Goal: Task Accomplishment & Management: Use online tool/utility

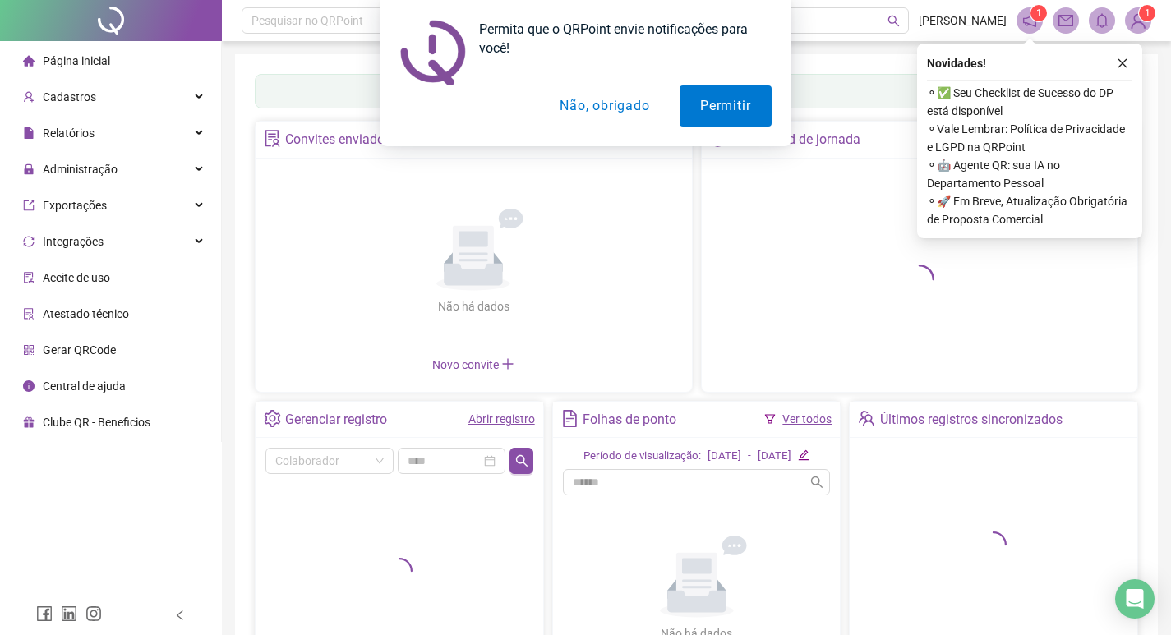
click at [613, 116] on button "Não, obrigado" at bounding box center [604, 105] width 131 height 41
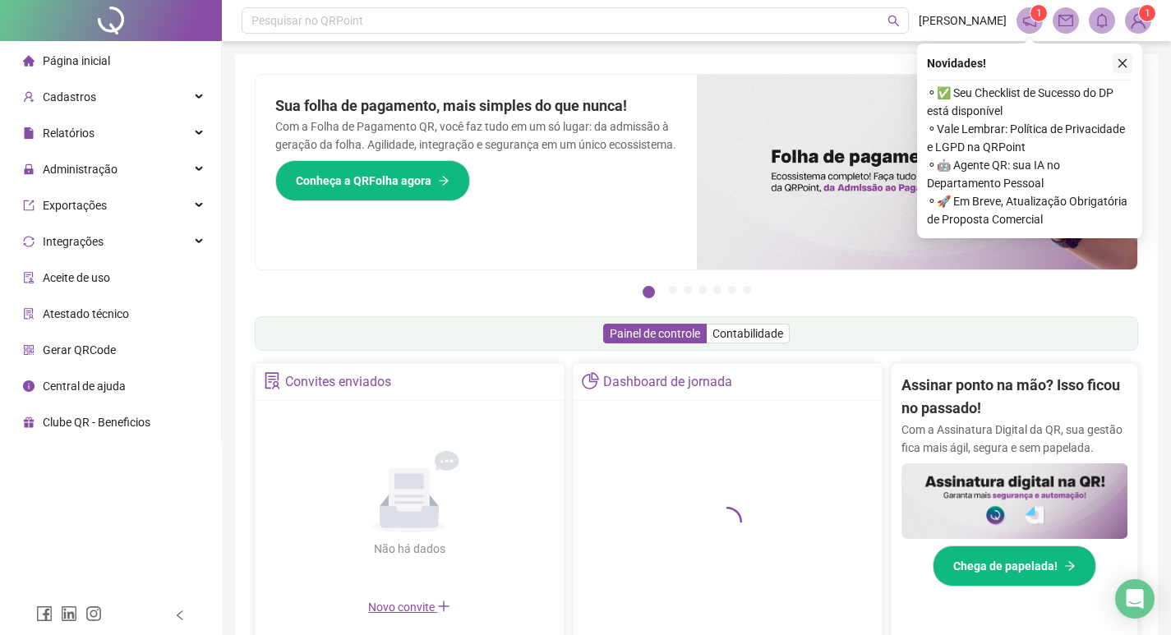
click at [1122, 61] on icon "close" at bounding box center [1123, 64] width 12 height 12
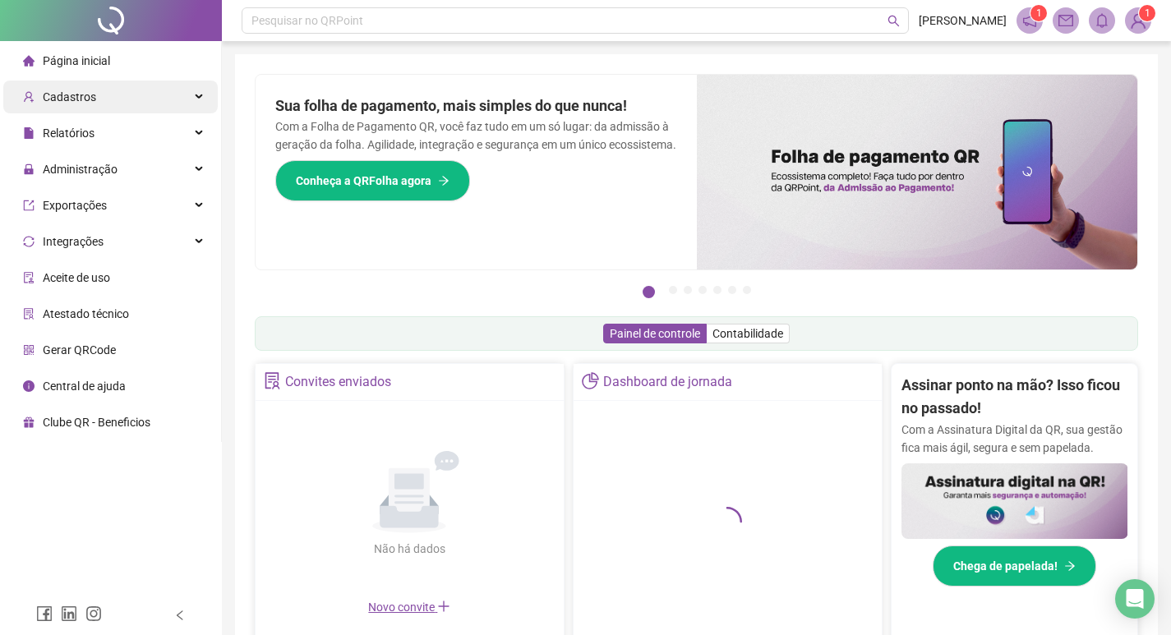
click at [131, 109] on div "Cadastros" at bounding box center [110, 97] width 214 height 33
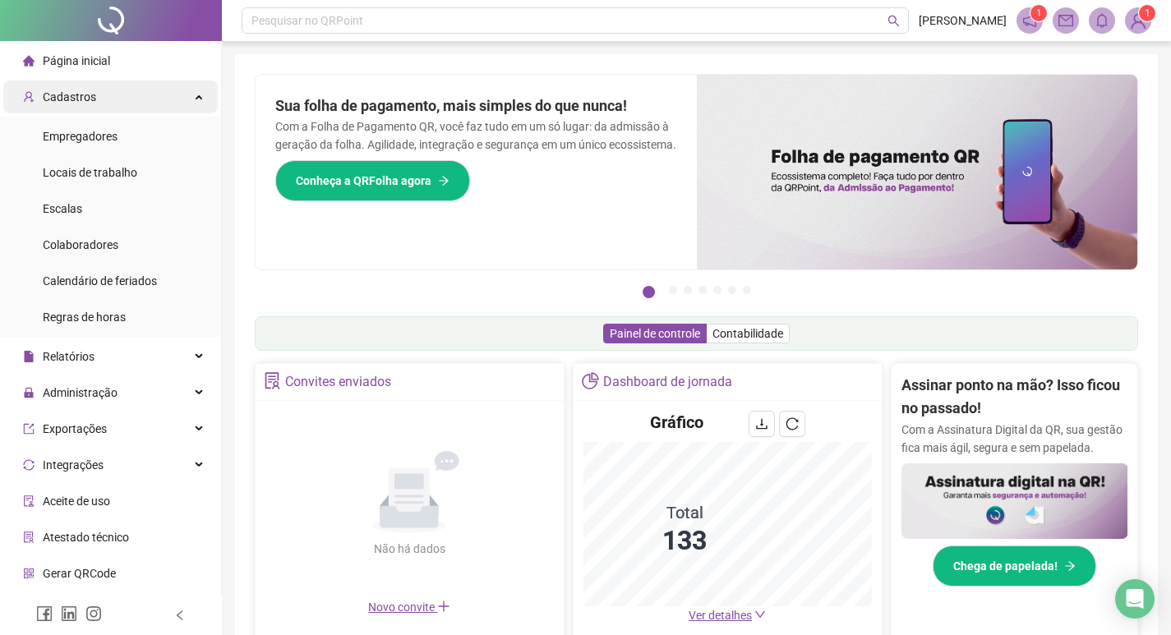
click at [184, 104] on div "Cadastros" at bounding box center [110, 97] width 214 height 33
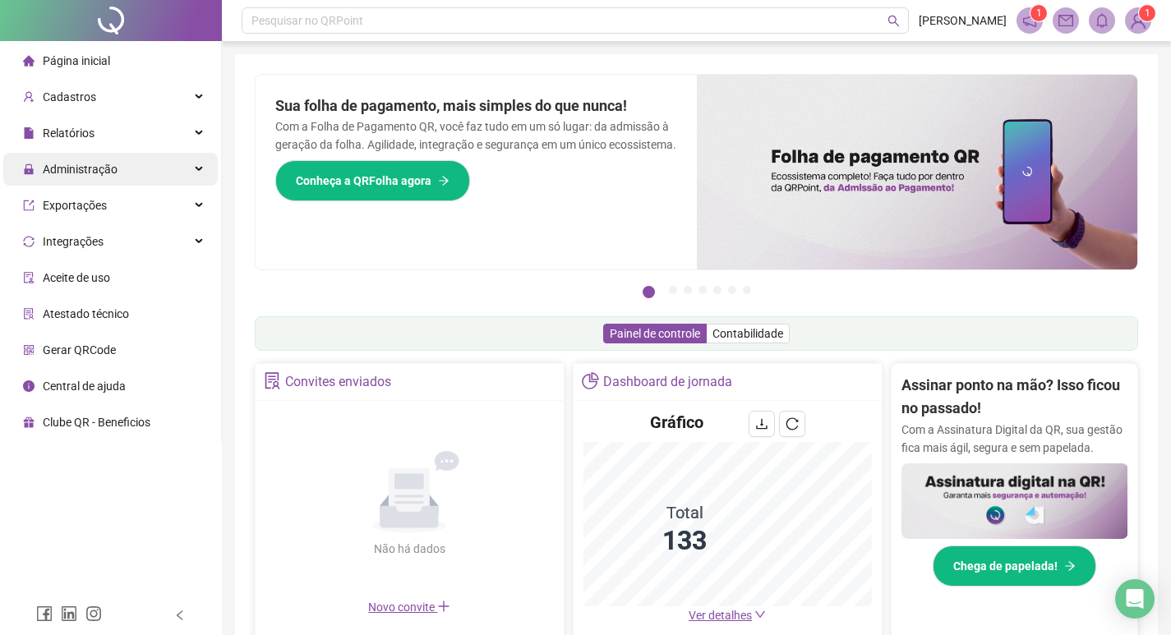
click at [158, 164] on div "Administração" at bounding box center [110, 169] width 214 height 33
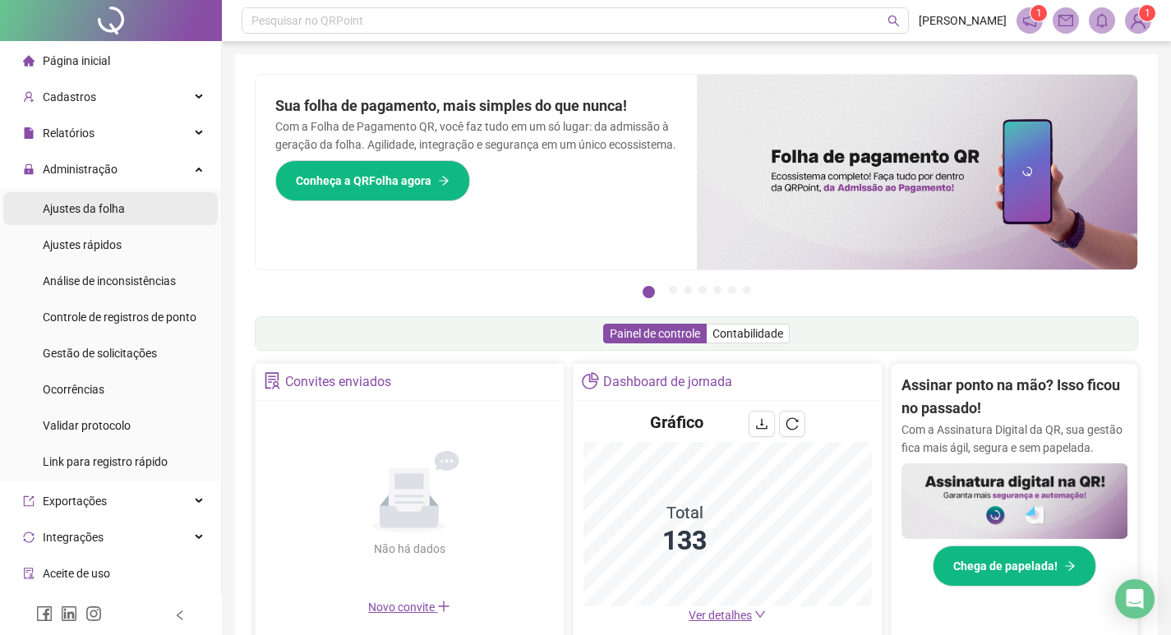
click at [142, 210] on li "Ajustes da folha" at bounding box center [110, 208] width 214 height 33
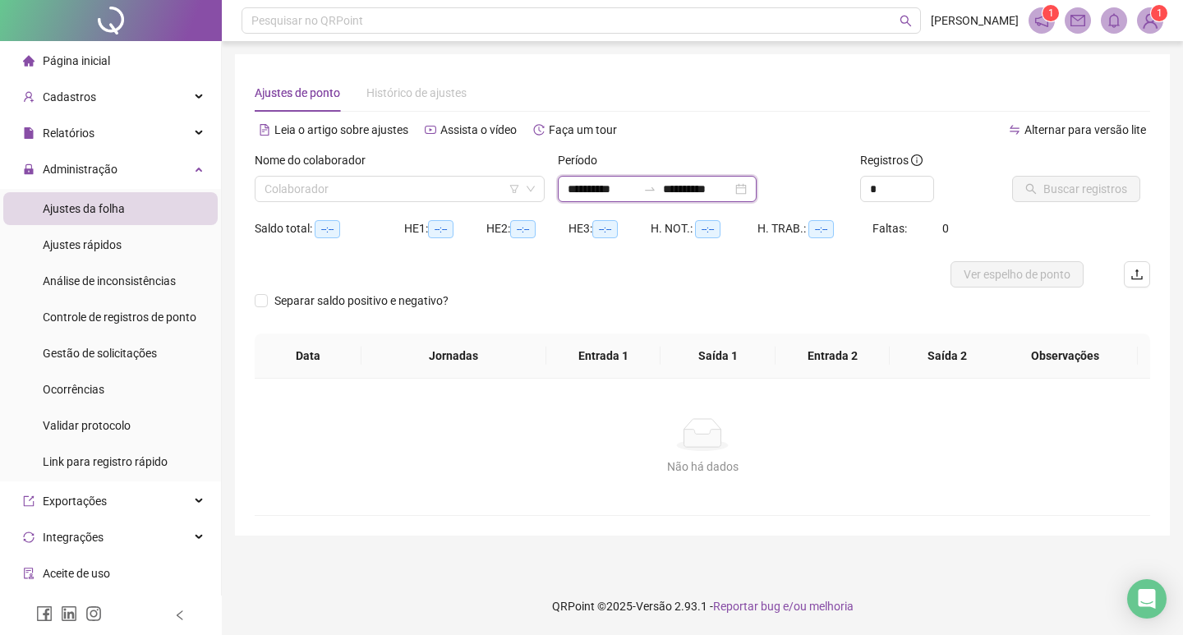
click at [630, 192] on input "**********" at bounding box center [602, 189] width 69 height 18
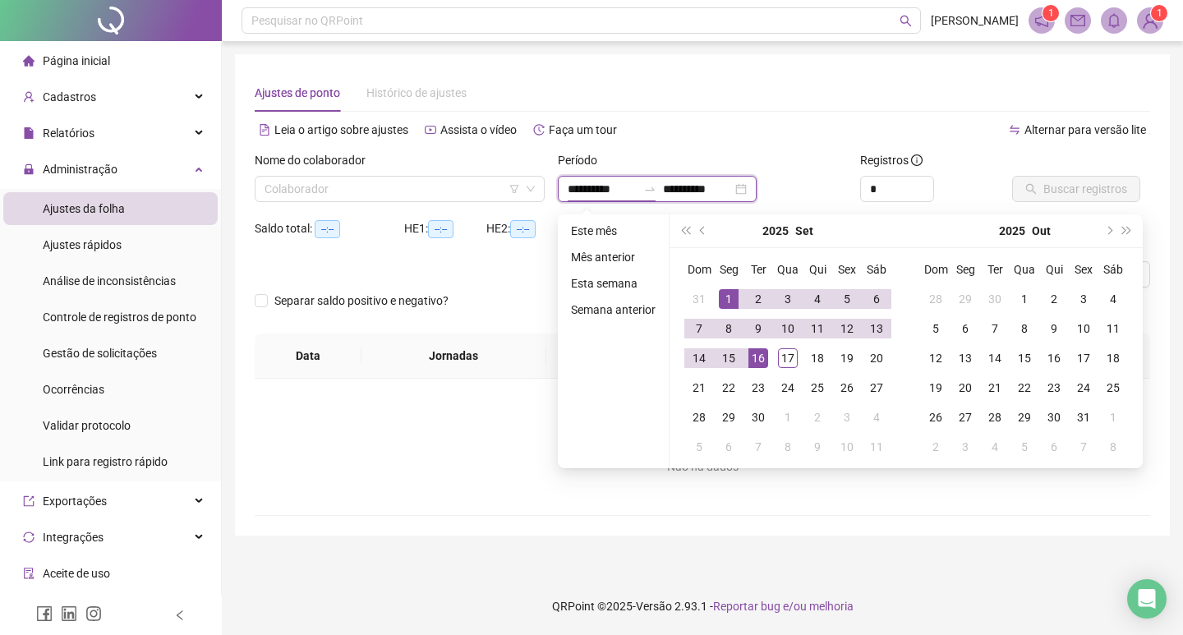
type input "**********"
click at [703, 236] on button "prev-year" at bounding box center [703, 230] width 18 height 33
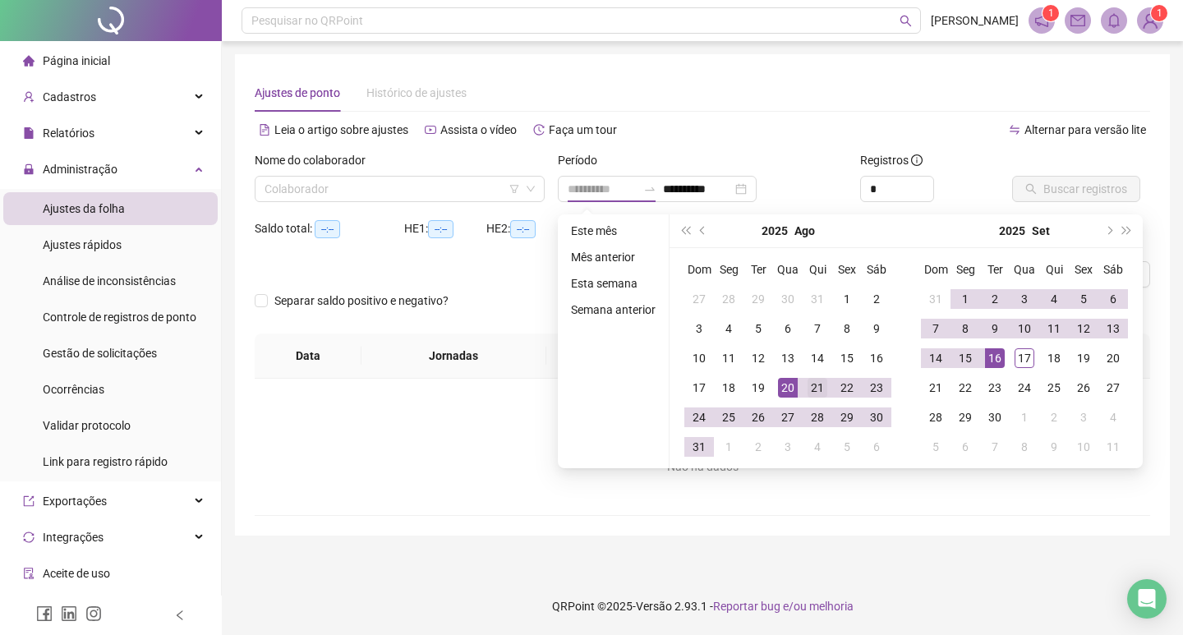
type input "**********"
click at [812, 389] on div "21" at bounding box center [818, 388] width 20 height 20
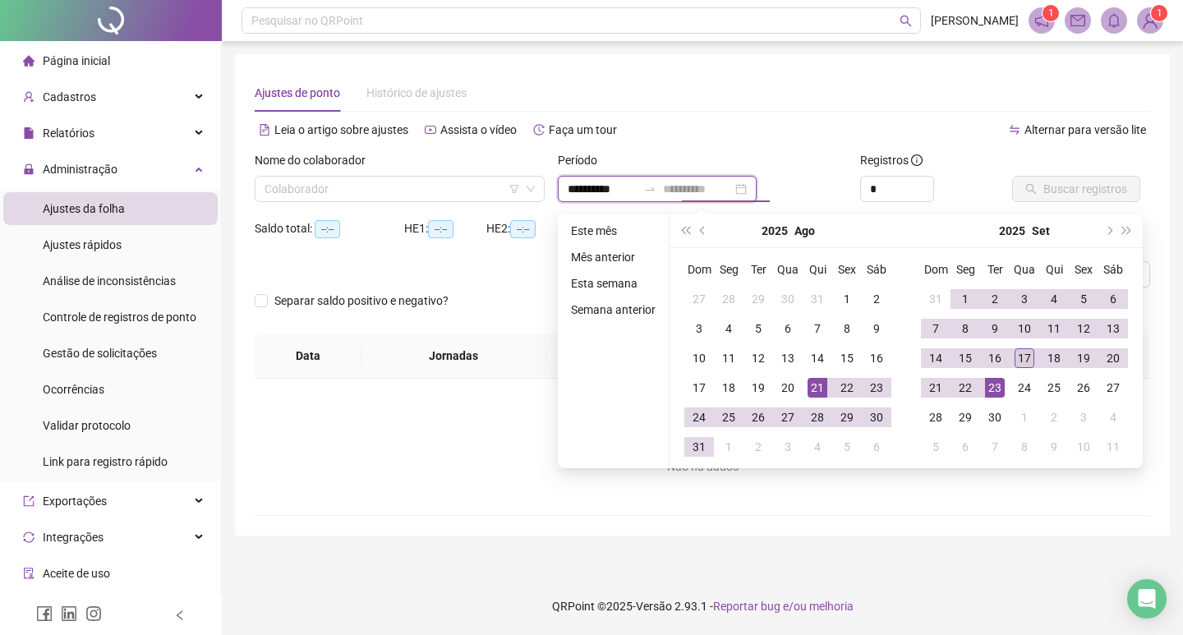
type input "**********"
click at [1020, 366] on div "17" at bounding box center [1025, 358] width 20 height 20
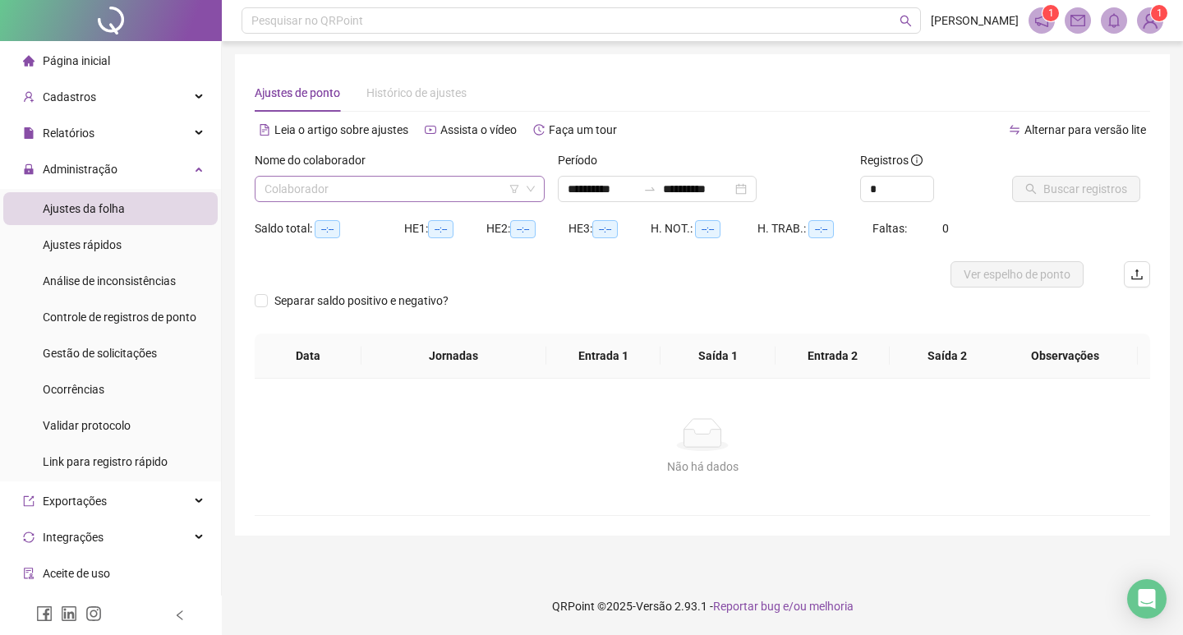
click at [456, 185] on input "search" at bounding box center [393, 189] width 256 height 25
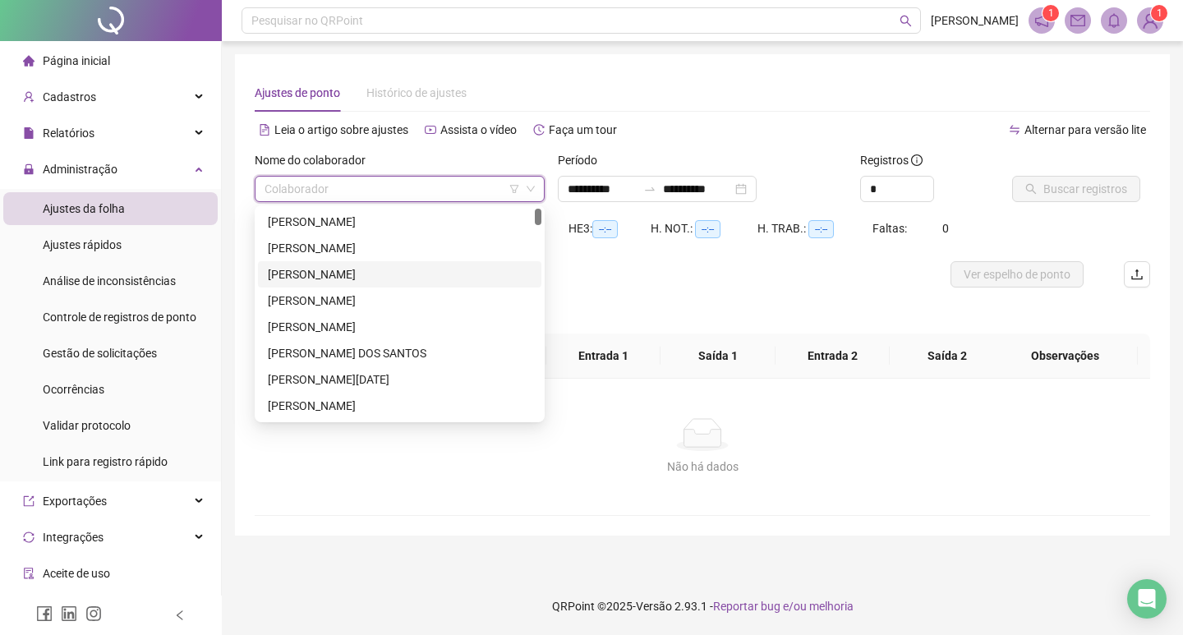
click at [384, 275] on div "[PERSON_NAME]" at bounding box center [400, 274] width 264 height 18
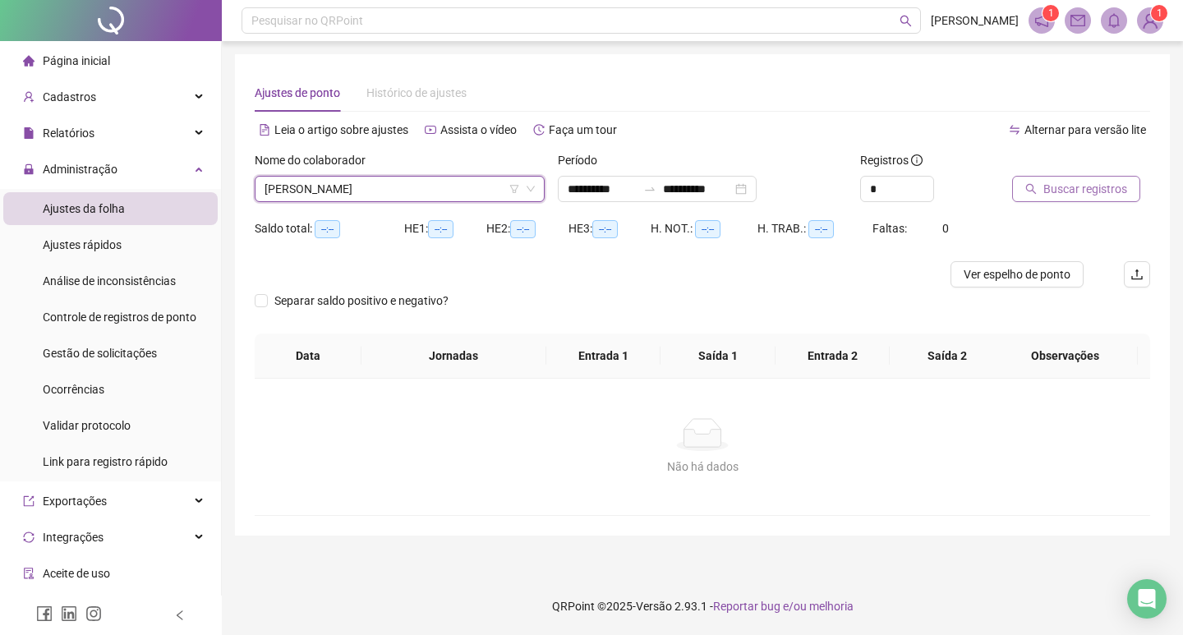
click at [1062, 188] on span "Buscar registros" at bounding box center [1085, 189] width 84 height 18
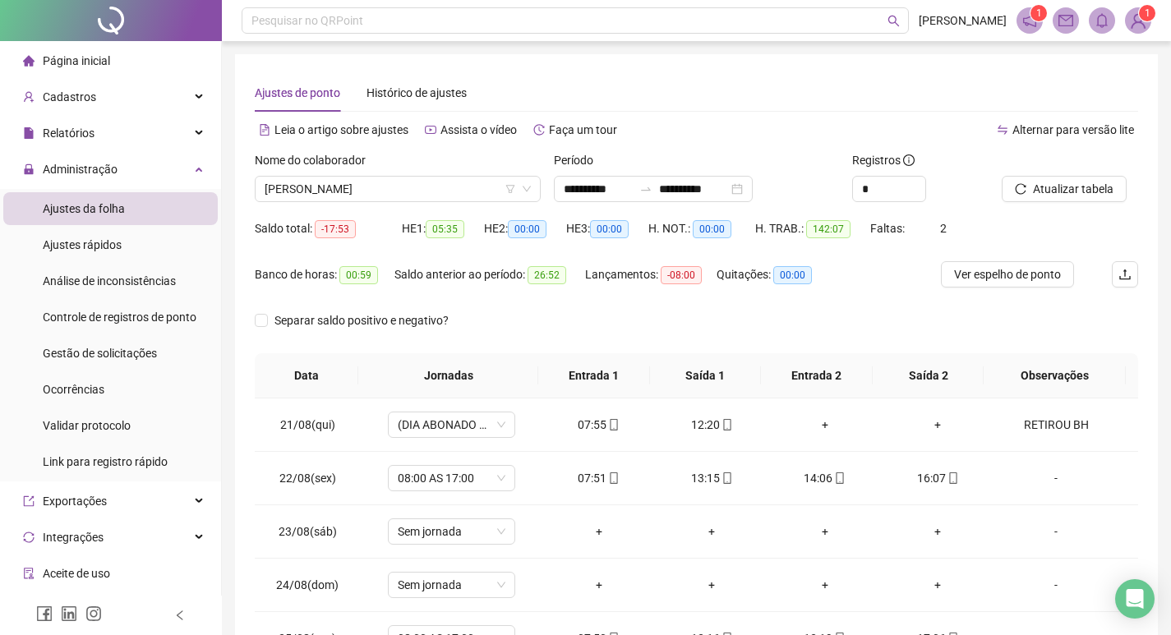
drag, startPoint x: 377, startPoint y: 277, endPoint x: 387, endPoint y: 299, distance: 24.3
click at [357, 291] on div "Banco de horas: 00:59" at bounding box center [325, 284] width 140 height 46
drag, startPoint x: 408, startPoint y: 307, endPoint x: 449, endPoint y: 334, distance: 48.8
click at [412, 311] on form "**********" at bounding box center [696, 252] width 883 height 202
drag, startPoint x: 593, startPoint y: 314, endPoint x: 547, endPoint y: 317, distance: 46.1
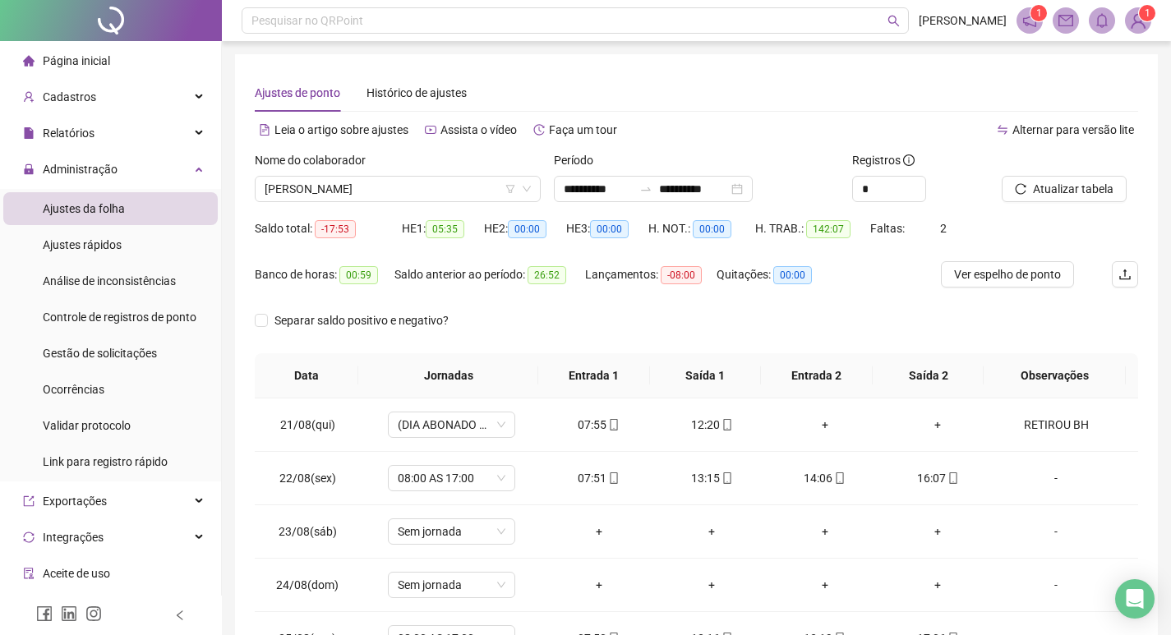
click at [594, 314] on div "Separar saldo positivo e negativo?" at bounding box center [696, 330] width 883 height 46
drag, startPoint x: 354, startPoint y: 274, endPoint x: 364, endPoint y: 276, distance: 10.0
click at [364, 276] on span "00:59" at bounding box center [358, 275] width 39 height 18
click at [389, 286] on div "Banco de horas: 00:59" at bounding box center [325, 274] width 140 height 26
click at [1055, 182] on span "Atualizar tabela" at bounding box center [1073, 189] width 81 height 18
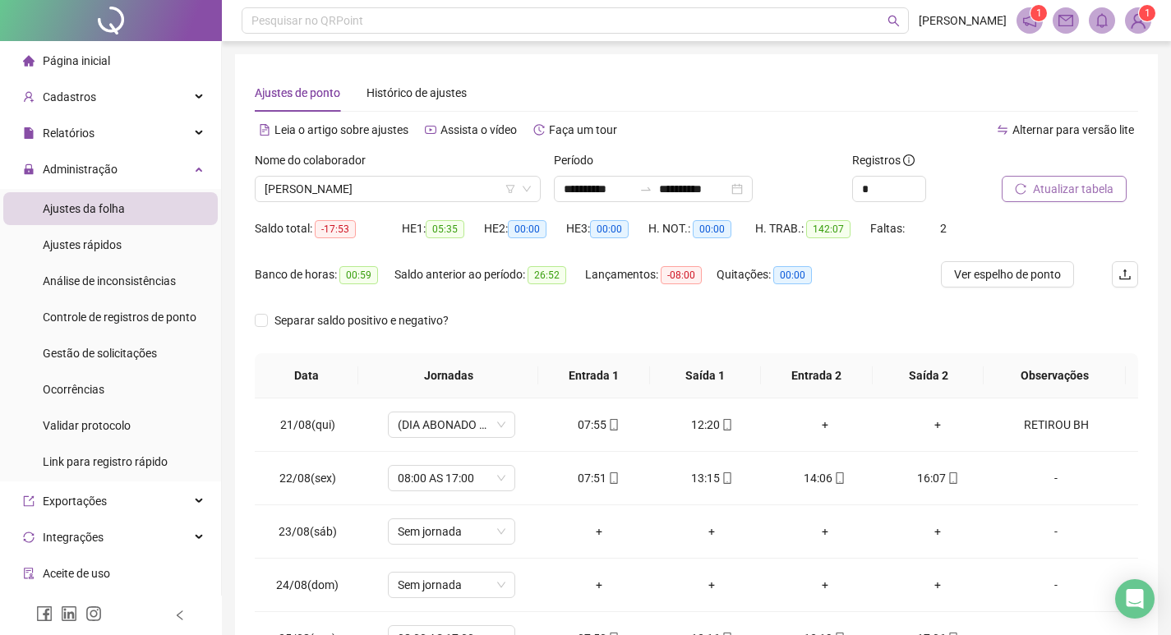
click at [1077, 201] on button "Atualizar tabela" at bounding box center [1064, 189] width 125 height 26
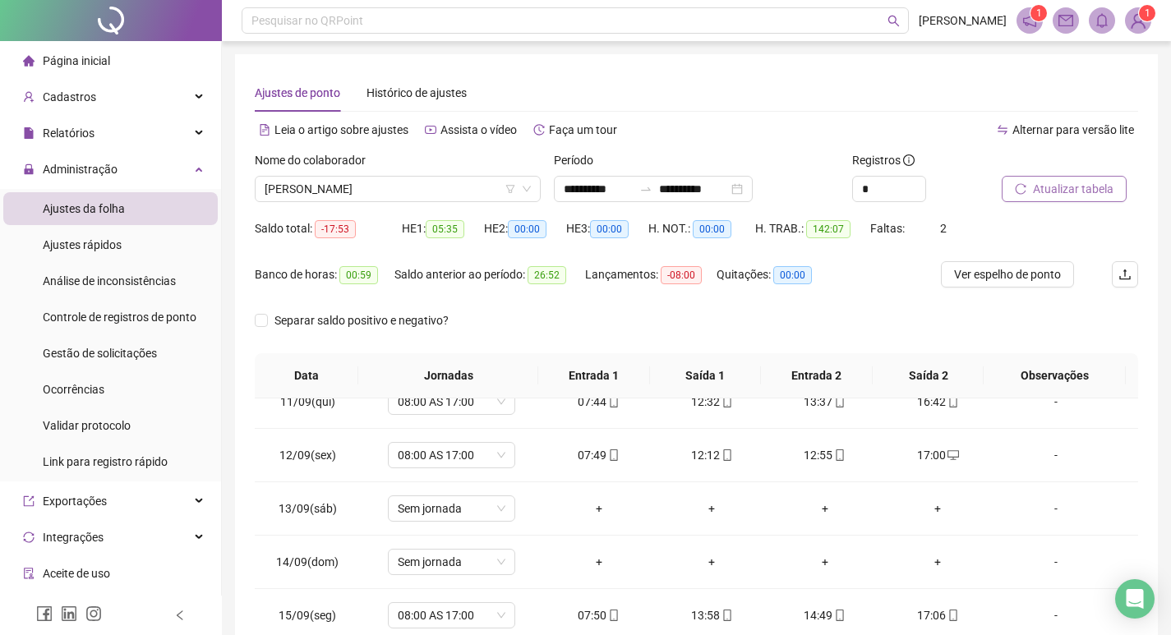
click at [1048, 196] on span "Atualizar tabela" at bounding box center [1073, 189] width 81 height 18
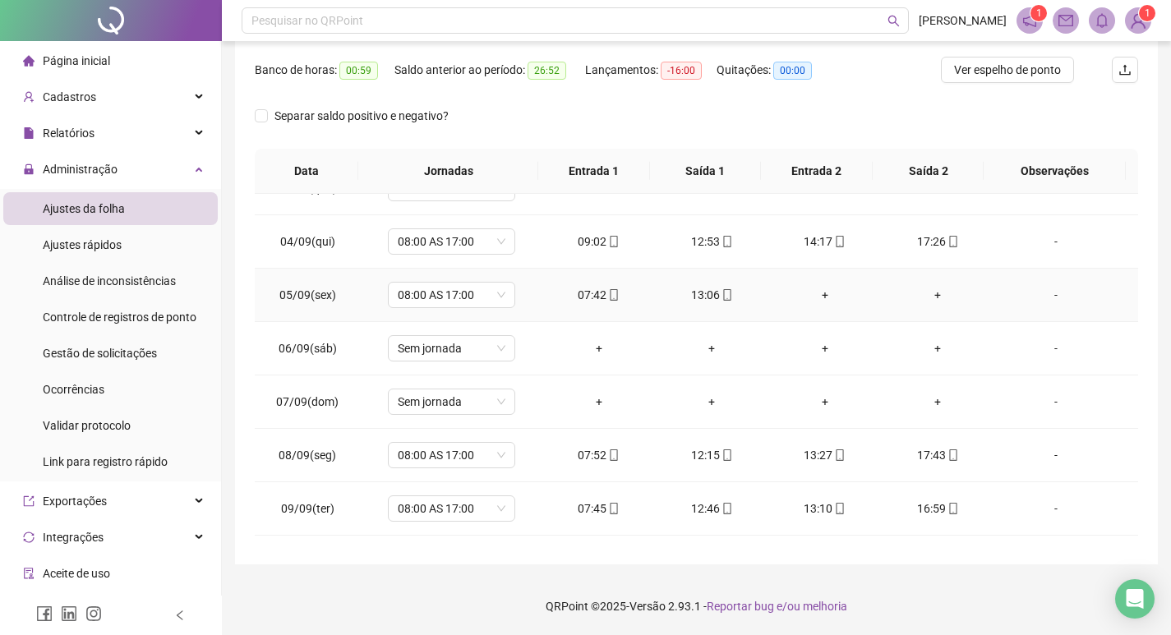
scroll to position [734, 0]
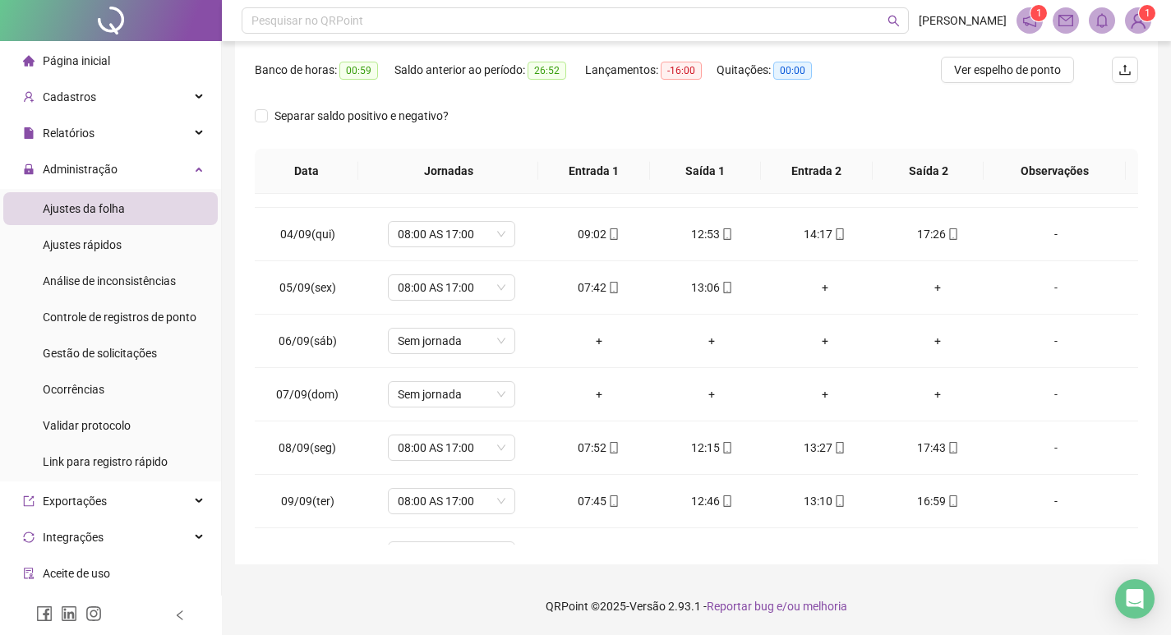
click at [1157, 215] on div "**********" at bounding box center [696, 207] width 923 height 715
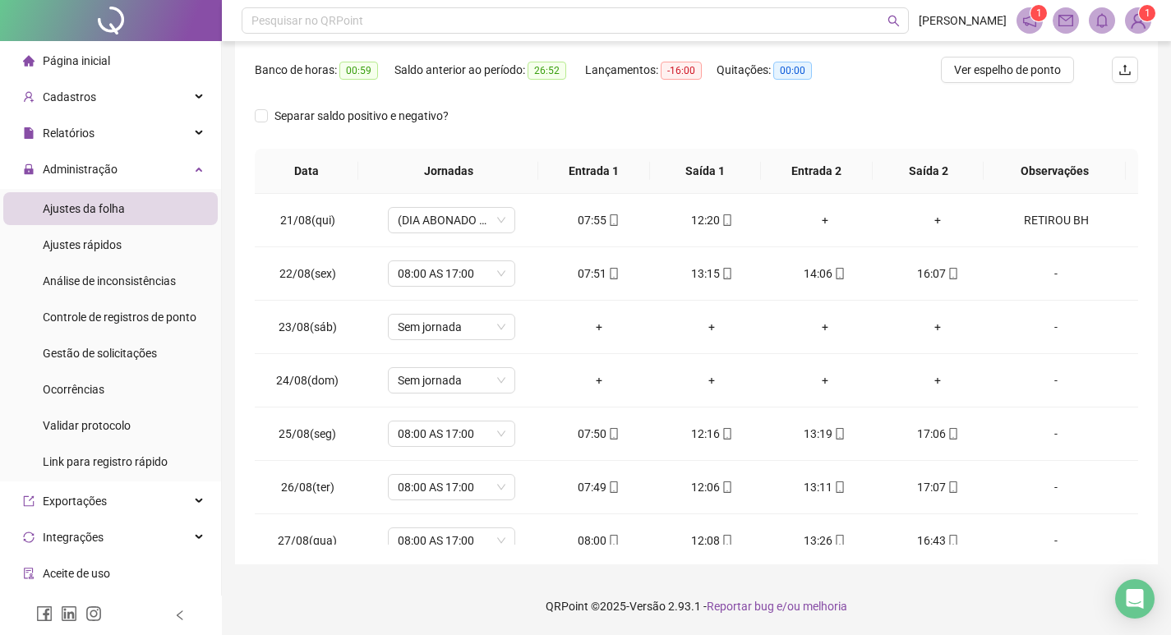
scroll to position [0, 0]
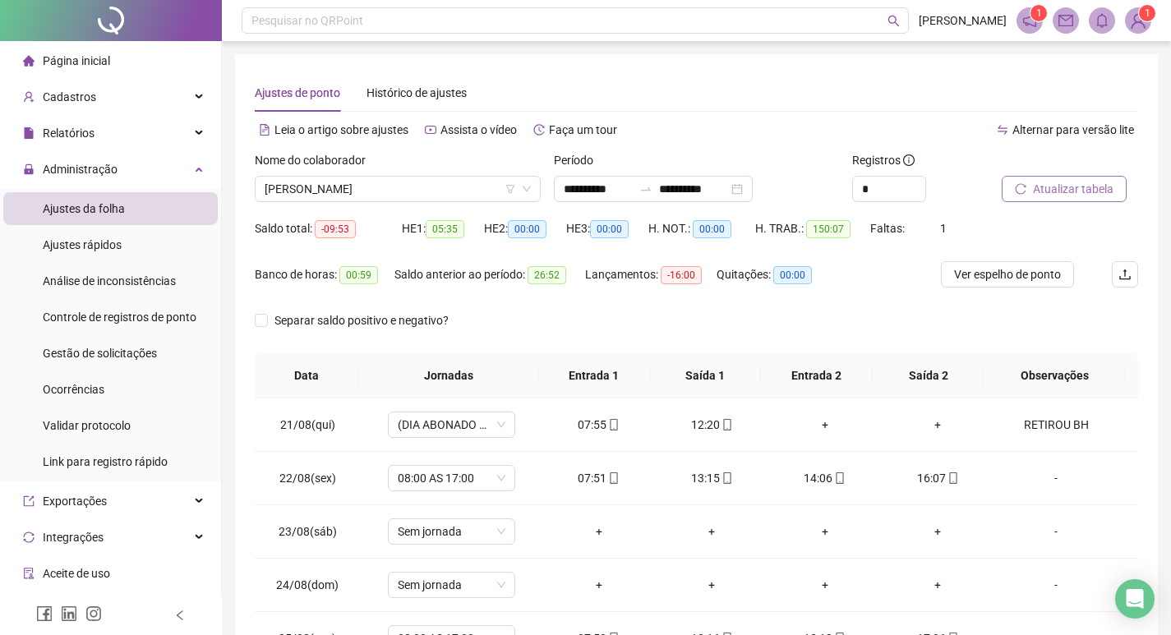
click at [1073, 178] on button "Atualizar tabela" at bounding box center [1064, 189] width 125 height 26
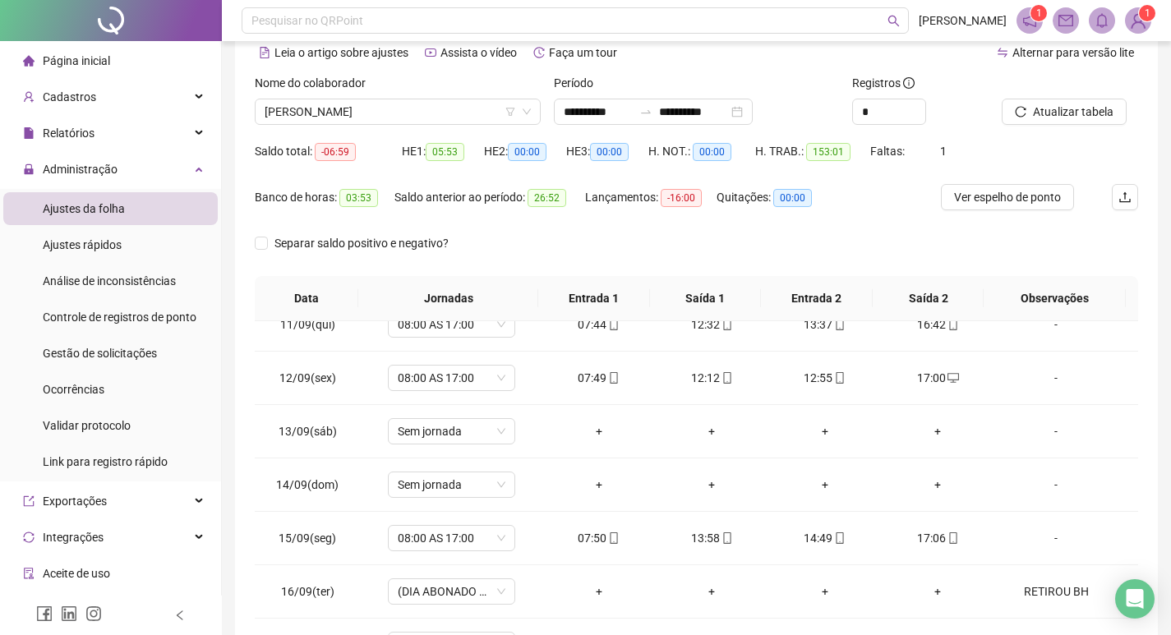
scroll to position [164, 0]
